Goal: Information Seeking & Learning: Learn about a topic

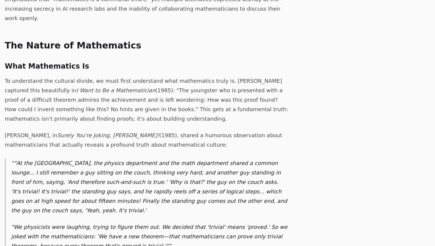
scroll to position [643, 0]
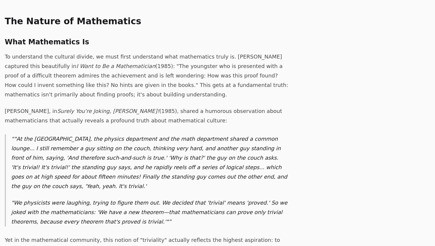
click at [68, 134] on p ""At the Princeton graduate school, the physics department and the math departme…" at bounding box center [150, 162] width 278 height 57
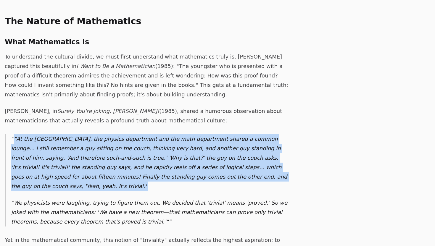
click at [68, 134] on p ""At the Princeton graduate school, the physics department and the math departme…" at bounding box center [150, 162] width 278 height 57
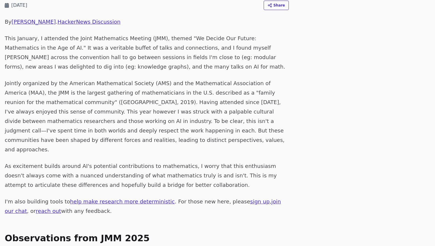
scroll to position [0, 0]
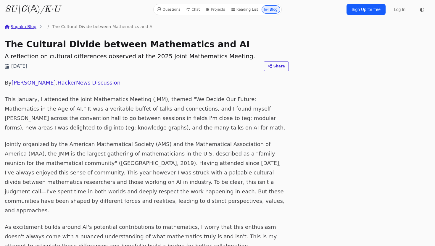
click at [29, 25] on link "Sugaku Blog" at bounding box center [21, 27] width 32 height 6
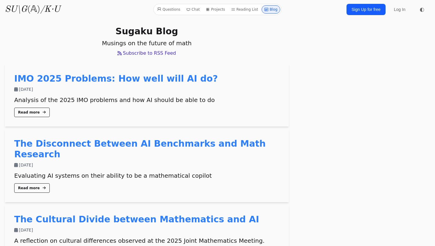
click at [142, 28] on h1 "Sugaku Blog" at bounding box center [147, 31] width 284 height 11
click at [245, 8] on link "Reading List" at bounding box center [245, 9] width 32 height 8
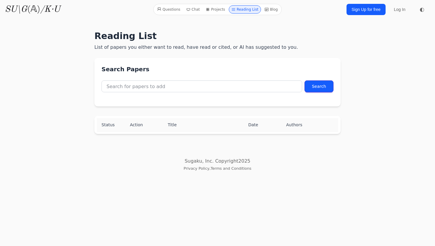
click at [193, 7] on link "Chat" at bounding box center [193, 9] width 18 height 8
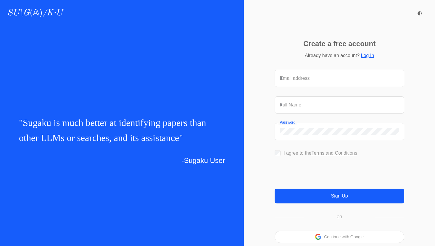
click at [40, 12] on link "SU\G (𝔸) /K·U" at bounding box center [34, 13] width 55 height 11
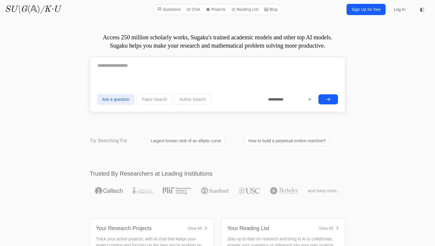
click at [176, 68] on textarea at bounding box center [217, 65] width 241 height 15
click at [134, 67] on textarea at bounding box center [217, 65] width 241 height 15
type textarea "*"
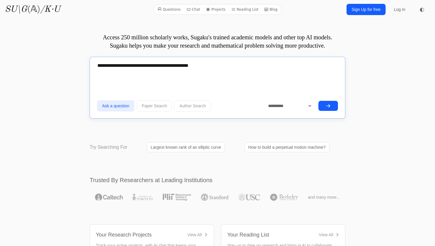
click at [204, 66] on textarea "**********" at bounding box center [217, 68] width 241 height 21
type textarea "**********"
click at [329, 105] on icon "submit" at bounding box center [328, 106] width 5 height 5
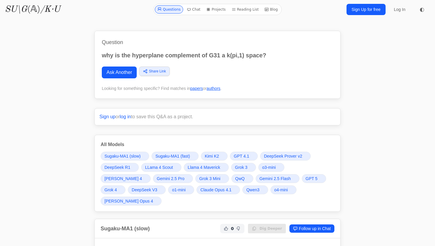
click at [22, 10] on icon "SU\G" at bounding box center [16, 9] width 23 height 9
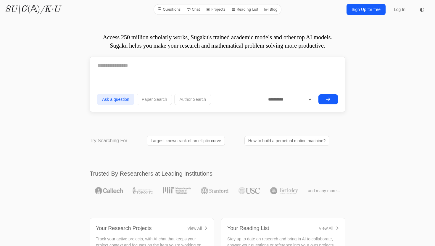
click at [243, 9] on link "Reading List" at bounding box center [245, 10] width 32 height 8
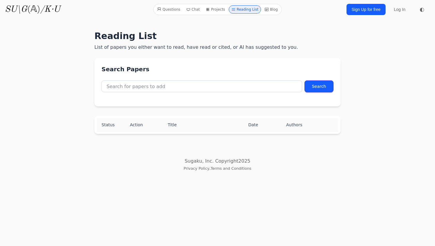
click at [265, 10] on icon at bounding box center [267, 9] width 4 height 4
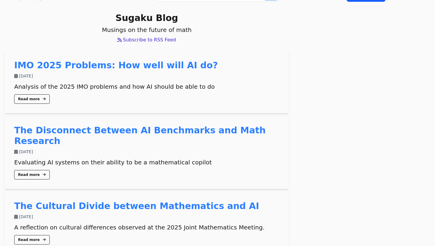
scroll to position [41, 0]
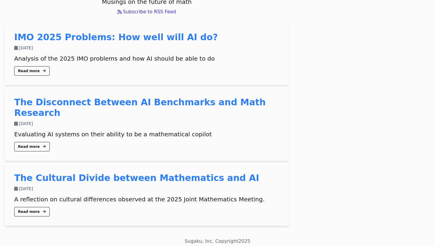
click at [60, 130] on div "Evaluating AI systems on their ability to be a mathematical copilot" at bounding box center [146, 134] width 265 height 8
click at [78, 99] on link "The Disconnect Between AI Benchmarks and Math Research" at bounding box center [140, 107] width 252 height 21
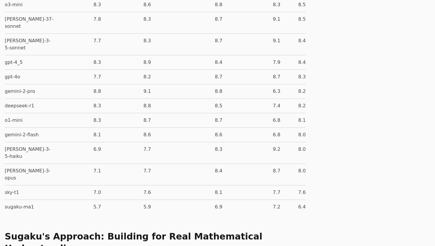
scroll to position [2411, 0]
